Goal: Information Seeking & Learning: Compare options

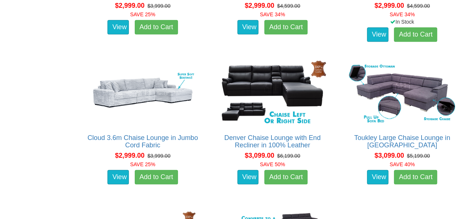
scroll to position [1608, 0]
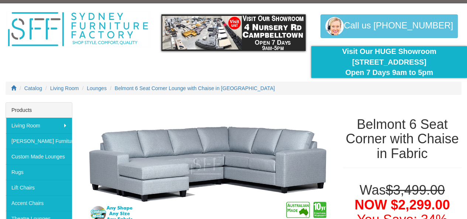
scroll to position [14, 0]
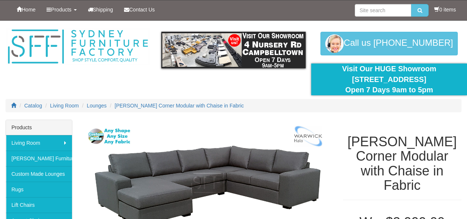
scroll to position [74, 0]
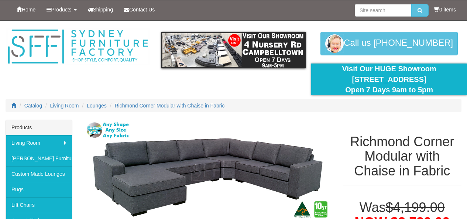
scroll to position [37, 0]
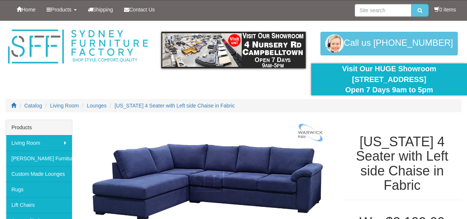
scroll to position [74, 0]
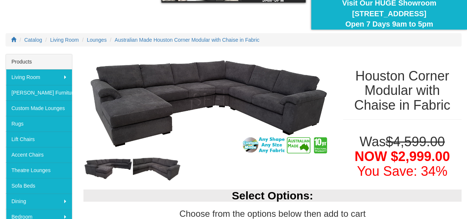
scroll to position [67, 0]
